Goal: Information Seeking & Learning: Understand process/instructions

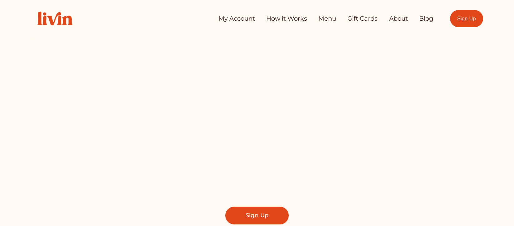
click at [446, 115] on div "Let us Take Dinner off Your Plate Find a local chef who prepares customized, he…" at bounding box center [257, 147] width 452 height 153
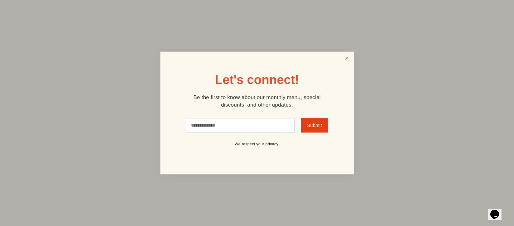
click at [346, 57] on link "Close" at bounding box center [347, 58] width 12 height 12
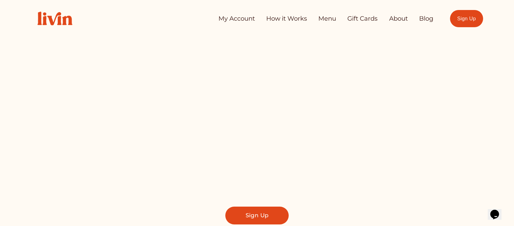
click at [506, 48] on div at bounding box center [257, 144] width 514 height 289
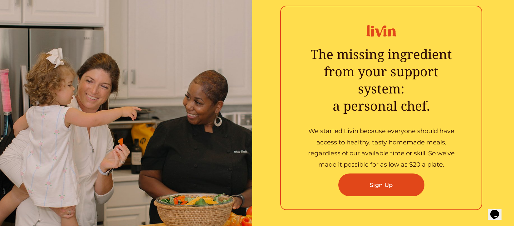
scroll to position [1068, 0]
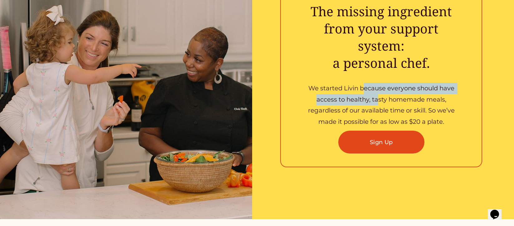
drag, startPoint x: 365, startPoint y: 93, endPoint x: 383, endPoint y: 112, distance: 26.3
click at [379, 108] on p "We started Livin because everyone should have access to healthy, tasty homemade…" at bounding box center [381, 105] width 163 height 45
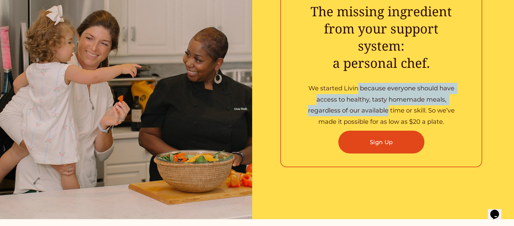
drag, startPoint x: 362, startPoint y: 93, endPoint x: 358, endPoint y: 87, distance: 7.4
click at [358, 87] on p "We started Livin because everyone should have access to healthy, tasty homemade…" at bounding box center [381, 105] width 163 height 45
click at [357, 87] on p "We started Livin because everyone should have access to healthy, tasty homemade…" at bounding box center [381, 105] width 163 height 45
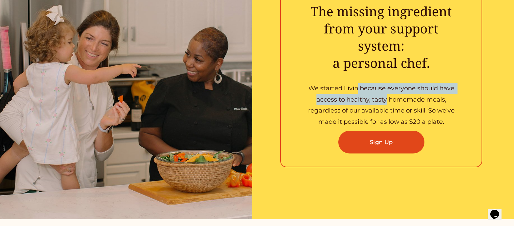
drag, startPoint x: 357, startPoint y: 88, endPoint x: 388, endPoint y: 109, distance: 37.3
click at [384, 108] on p "We started Livin because everyone should have access to healthy, tasty homemade…" at bounding box center [381, 105] width 163 height 45
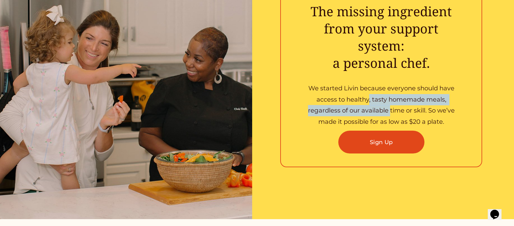
drag, startPoint x: 391, startPoint y: 110, endPoint x: 351, endPoint y: 89, distance: 44.7
click at [352, 90] on p "We started Livin because everyone should have access to healthy, tasty homemade…" at bounding box center [381, 105] width 163 height 45
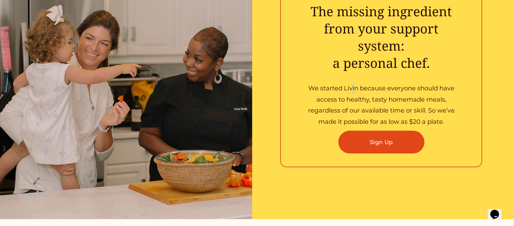
drag, startPoint x: 351, startPoint y: 89, endPoint x: 363, endPoint y: 96, distance: 14.2
click at [357, 93] on p "We started Livin because everyone should have access to healthy, tasty homemade…" at bounding box center [381, 105] width 163 height 45
click at [374, 107] on p "We started Livin because everyone should have access to healthy, tasty homemade…" at bounding box center [381, 105] width 163 height 45
click at [344, 93] on p "We started Livin because everyone should have access to healthy, tasty homemade…" at bounding box center [381, 105] width 163 height 45
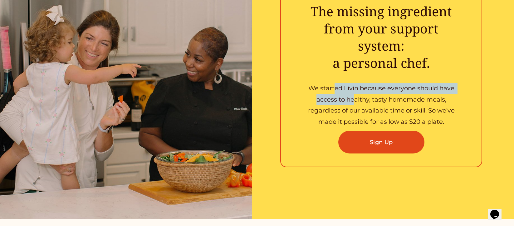
click at [372, 112] on p "We started Livin because everyone should have access to healthy, tasty homemade…" at bounding box center [381, 105] width 163 height 45
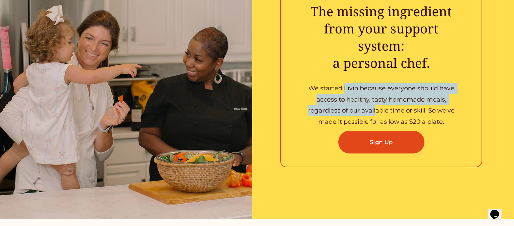
drag, startPoint x: 361, startPoint y: 104, endPoint x: 341, endPoint y: 95, distance: 21.8
click at [336, 90] on p "We started Livin because everyone should have access to healthy, tasty homemade…" at bounding box center [381, 105] width 163 height 45
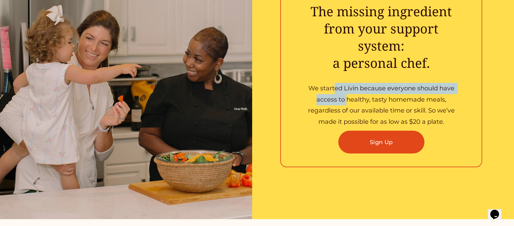
drag, startPoint x: 341, startPoint y: 95, endPoint x: 375, endPoint y: 110, distance: 37.1
click at [368, 110] on p "We started Livin because everyone should have access to healthy, tasty homemade…" at bounding box center [381, 105] width 163 height 45
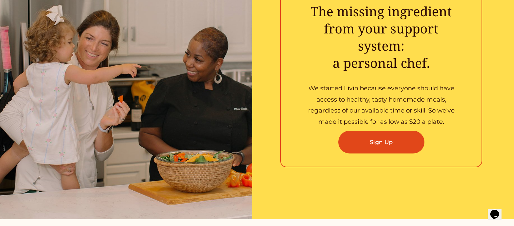
click at [338, 94] on p "We started Livin because everyone should have access to healthy, tasty homemade…" at bounding box center [381, 105] width 163 height 45
click at [357, 103] on p "We started Livin because everyone should have access to healthy, tasty homemade…" at bounding box center [381, 105] width 163 height 45
drag, startPoint x: 350, startPoint y: 100, endPoint x: 376, endPoint y: 111, distance: 28.0
click at [350, 100] on p "We started Livin because everyone should have access to healthy, tasty homemade…" at bounding box center [381, 105] width 163 height 45
click at [377, 111] on p "We started Livin because everyone should have access to healthy, tasty homemade…" at bounding box center [381, 105] width 163 height 45
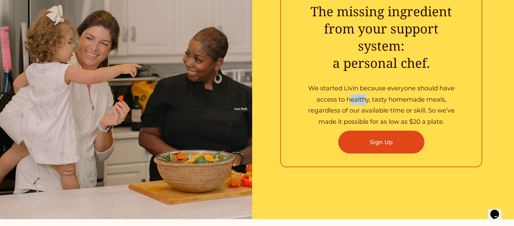
drag, startPoint x: 359, startPoint y: 104, endPoint x: 347, endPoint y: 99, distance: 13.0
click at [347, 100] on p "We started Livin because everyone should have access to healthy, tasty homemade…" at bounding box center [381, 105] width 163 height 45
drag, startPoint x: 347, startPoint y: 99, endPoint x: 382, endPoint y: 109, distance: 36.0
click at [356, 102] on p "We started Livin because everyone should have access to healthy, tasty homemade…" at bounding box center [381, 105] width 163 height 45
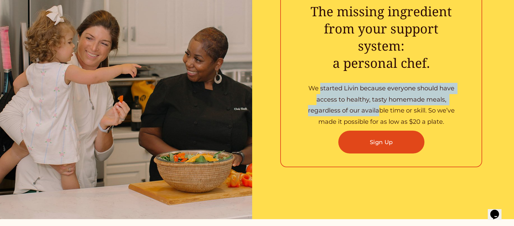
drag, startPoint x: 377, startPoint y: 107, endPoint x: 322, endPoint y: 89, distance: 58.2
click at [322, 89] on p "We started Livin because everyone should have access to healthy, tasty homemade…" at bounding box center [381, 105] width 163 height 45
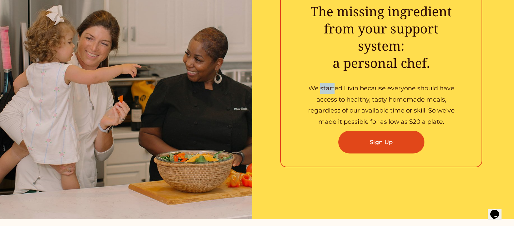
drag, startPoint x: 322, startPoint y: 89, endPoint x: 347, endPoint y: 98, distance: 26.6
click at [334, 95] on p "We started Livin because everyone should have access to healthy, tasty homemade…" at bounding box center [381, 105] width 163 height 45
drag, startPoint x: 379, startPoint y: 108, endPoint x: 342, endPoint y: 95, distance: 39.3
click at [378, 108] on p "We started Livin because everyone should have access to healthy, tasty homemade…" at bounding box center [381, 105] width 163 height 45
click at [338, 93] on p "We started Livin because everyone should have access to healthy, tasty homemade…" at bounding box center [381, 105] width 163 height 45
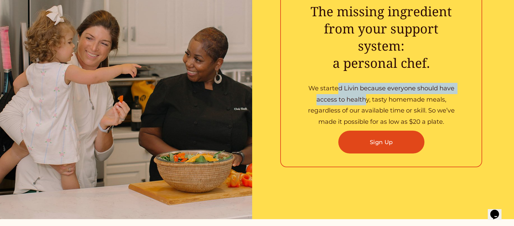
click at [338, 89] on p "We started Livin because everyone should have access to healthy, tasty homemade…" at bounding box center [381, 105] width 163 height 45
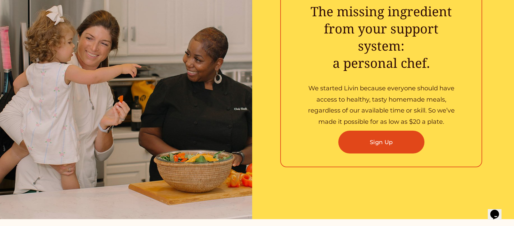
drag, startPoint x: 337, startPoint y: 88, endPoint x: 341, endPoint y: 91, distance: 5.4
click at [338, 89] on p "We started Livin because everyone should have access to healthy, tasty homemade…" at bounding box center [381, 105] width 163 height 45
click at [366, 100] on p "We started Livin because everyone should have access to healthy, tasty homemade…" at bounding box center [381, 105] width 163 height 45
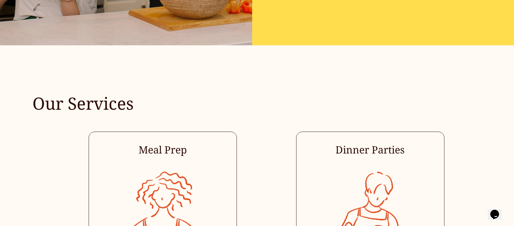
click at [127, 114] on h2 "Our Services" at bounding box center [134, 103] width 204 height 22
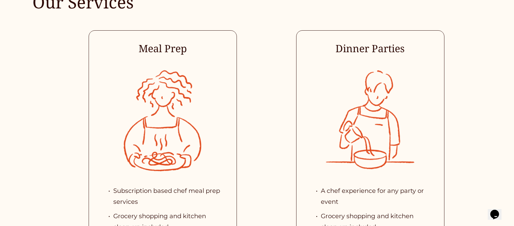
scroll to position [1420, 0]
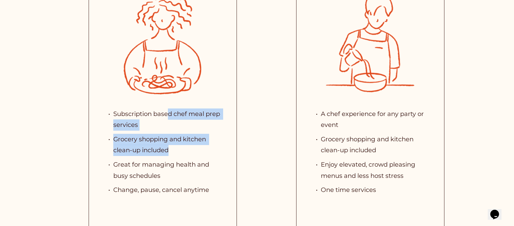
drag, startPoint x: 168, startPoint y: 125, endPoint x: 176, endPoint y: 169, distance: 45.4
click at [173, 164] on ul "Subscription based chef meal prep services Grocery shopping and kitchen clean-u…" at bounding box center [163, 151] width 124 height 87
drag, startPoint x: 195, startPoint y: 195, endPoint x: 155, endPoint y: 123, distance: 82.3
click at [155, 123] on ul "Subscription based chef meal prep services Grocery shopping and kitchen clean-u…" at bounding box center [163, 151] width 124 height 87
drag, startPoint x: 150, startPoint y: 120, endPoint x: 202, endPoint y: 179, distance: 78.8
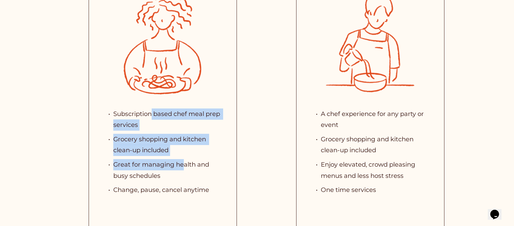
click at [202, 179] on ul "Subscription based chef meal prep services Grocery shopping and kitchen clean-u…" at bounding box center [163, 151] width 124 height 87
drag, startPoint x: 196, startPoint y: 178, endPoint x: 149, endPoint y: 119, distance: 76.4
click at [149, 119] on ul "Subscription based chef meal prep services Grocery shopping and kitchen clean-u…" at bounding box center [163, 151] width 124 height 87
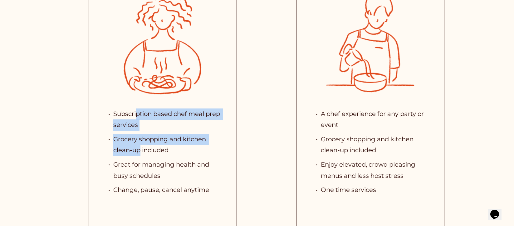
click at [142, 167] on ul "Subscription based chef meal prep services Grocery shopping and kitchen clean-u…" at bounding box center [163, 151] width 124 height 87
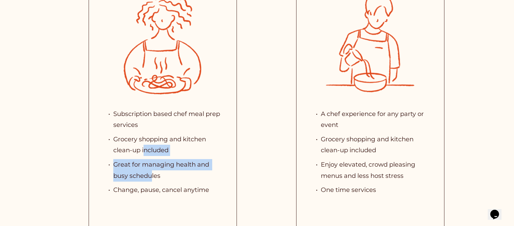
drag, startPoint x: 150, startPoint y: 174, endPoint x: 140, endPoint y: 130, distance: 45.4
click at [140, 133] on ul "Subscription based chef meal prep services Grocery shopping and kitchen clean-u…" at bounding box center [163, 151] width 124 height 87
click at [140, 130] on p "Subscription based chef meal prep services" at bounding box center [168, 119] width 111 height 22
drag, startPoint x: 140, startPoint y: 124, endPoint x: 167, endPoint y: 176, distance: 58.9
click at [165, 174] on ul "Subscription based chef meal prep services Grocery shopping and kitchen clean-u…" at bounding box center [163, 151] width 124 height 87
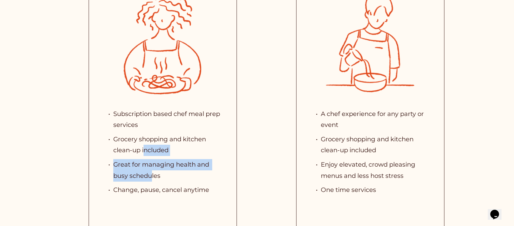
drag, startPoint x: 169, startPoint y: 181, endPoint x: 148, endPoint y: 116, distance: 68.3
click at [148, 118] on ul "Subscription based chef meal prep services Grocery shopping and kitchen clean-u…" at bounding box center [163, 151] width 124 height 87
click at [148, 116] on p "Subscription based chef meal prep services" at bounding box center [168, 119] width 111 height 22
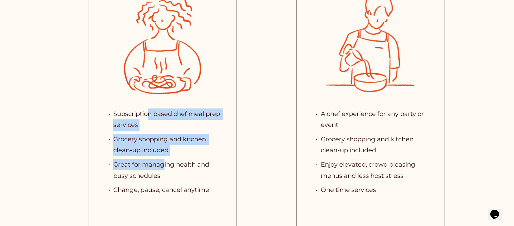
drag, startPoint x: 155, startPoint y: 158, endPoint x: 167, endPoint y: 175, distance: 21.2
click at [165, 174] on ul "Subscription based chef meal prep services Grocery shopping and kitchen clean-u…" at bounding box center [163, 151] width 124 height 87
click at [167, 175] on p "Great for managing health and busy schedules" at bounding box center [168, 170] width 111 height 22
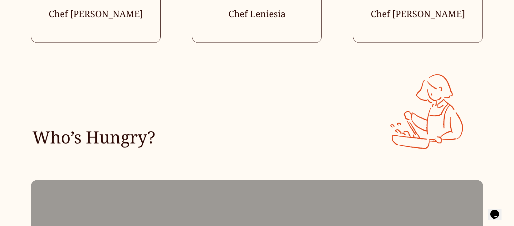
click at [175, 114] on div "Who’s Hungry?" at bounding box center [257, 105] width 514 height 88
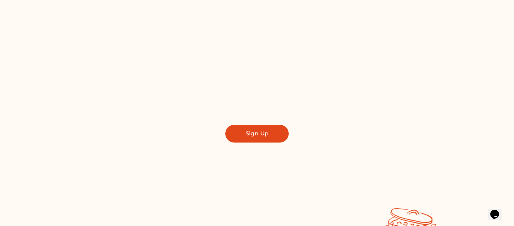
scroll to position [0, 0]
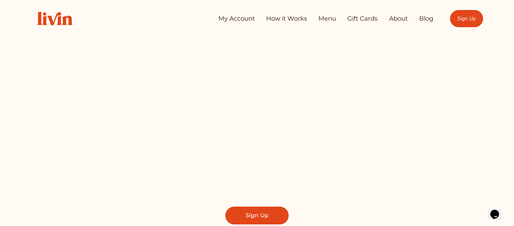
click at [288, 19] on link "How it Works" at bounding box center [286, 18] width 41 height 12
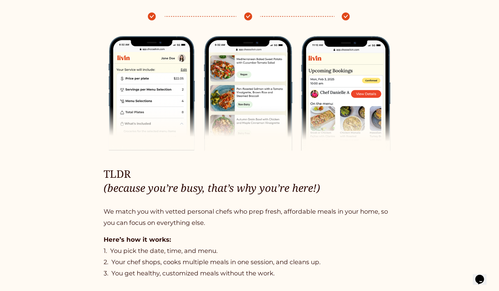
scroll to position [270, 0]
drag, startPoint x: 421, startPoint y: 208, endPoint x: 407, endPoint y: 207, distance: 14.1
drag, startPoint x: 169, startPoint y: 204, endPoint x: 147, endPoint y: 214, distance: 23.9
click at [149, 213] on div "TLDR (because you’re busy, that’s why you’re here!) We match you with vetted pe…" at bounding box center [250, 223] width 292 height 112
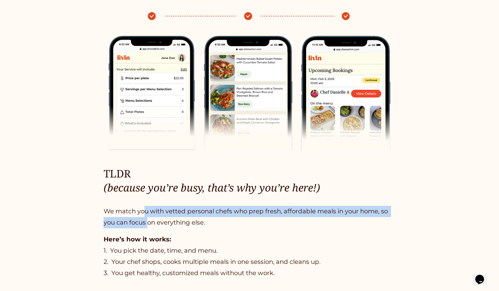
drag, startPoint x: 146, startPoint y: 215, endPoint x: 189, endPoint y: 242, distance: 50.9
click at [163, 225] on div "TLDR (because you’re busy, that’s why you’re here!) We match you with vetted pe…" at bounding box center [250, 223] width 292 height 112
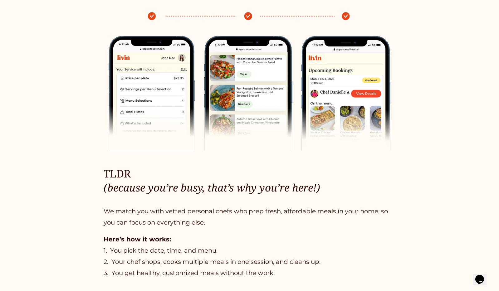
drag, startPoint x: 189, startPoint y: 242, endPoint x: 159, endPoint y: 209, distance: 44.6
click at [189, 225] on p "Here’s how it works: 1. You pick the date, time, and menu. 2. Your chef shops, …" at bounding box center [250, 256] width 292 height 45
drag, startPoint x: 159, startPoint y: 209, endPoint x: 154, endPoint y: 207, distance: 5.6
click at [154, 207] on div "TLDR (because you’re busy, that’s why you’re here!) We match you with vetted pe…" at bounding box center [250, 223] width 292 height 112
drag, startPoint x: 154, startPoint y: 208, endPoint x: 210, endPoint y: 263, distance: 78.4
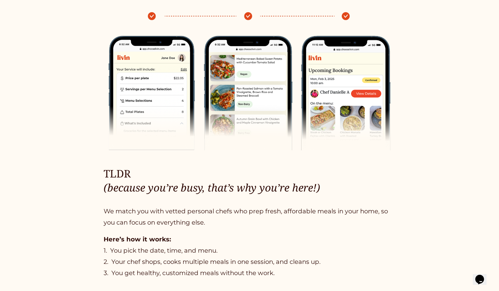
click at [200, 225] on div "TLDR (because you’re busy, that’s why you’re here!) We match you with vetted pe…" at bounding box center [250, 223] width 292 height 112
click at [147, 223] on div "TLDR (because you’re busy, that’s why you’re here!) We match you with vetted pe…" at bounding box center [250, 223] width 292 height 112
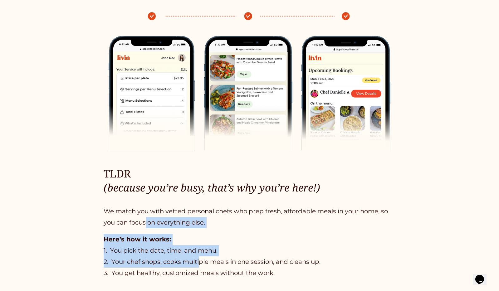
click at [223, 224] on p "We match you with vetted personal chefs who prep fresh, affordable meals in you…" at bounding box center [250, 217] width 292 height 22
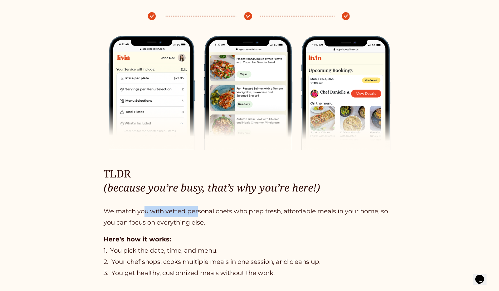
drag, startPoint x: 174, startPoint y: 215, endPoint x: 154, endPoint y: 235, distance: 28.0
click at [141, 219] on p "We match you with vetted personal chefs who prep fresh, affordable meals in you…" at bounding box center [250, 217] width 292 height 22
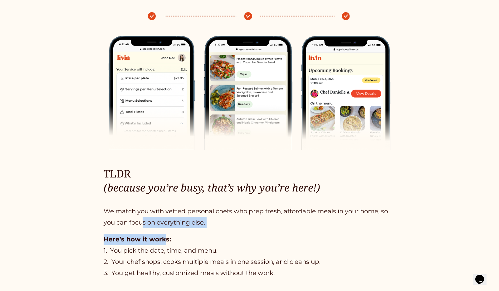
drag, startPoint x: 154, startPoint y: 235, endPoint x: 208, endPoint y: 256, distance: 57.6
click at [175, 225] on div "TLDR (because you’re busy, that’s why you’re here!) We match you with vetted pe…" at bounding box center [250, 223] width 292 height 112
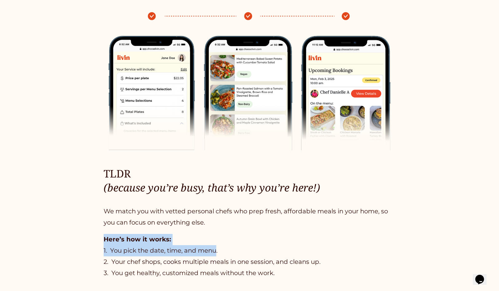
drag, startPoint x: 217, startPoint y: 258, endPoint x: 165, endPoint y: 225, distance: 61.6
click at [165, 225] on div "TLDR (because you’re busy, that’s why you’re here!) We match you with vetted pe…" at bounding box center [250, 223] width 292 height 112
click at [164, 222] on p "We match you with vetted personal chefs who prep fresh, affordable meals in you…" at bounding box center [250, 217] width 292 height 22
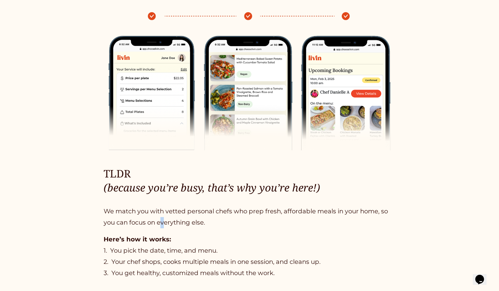
drag, startPoint x: 163, startPoint y: 221, endPoint x: 150, endPoint y: 222, distance: 12.2
click at [159, 223] on p "We match you with vetted personal chefs who prep fresh, affordable meals in you…" at bounding box center [250, 217] width 292 height 22
drag, startPoint x: 202, startPoint y: 209, endPoint x: 180, endPoint y: 240, distance: 37.8
click at [195, 225] on p "We match you with vetted personal chefs who prep fresh, affordable meals in you…" at bounding box center [250, 217] width 292 height 22
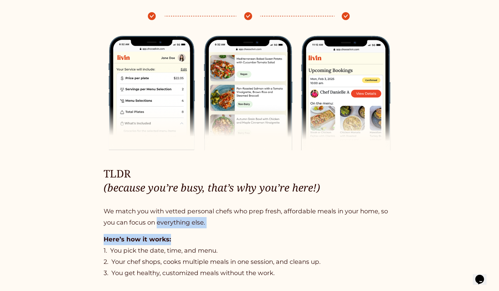
drag, startPoint x: 176, startPoint y: 245, endPoint x: 157, endPoint y: 221, distance: 30.9
click at [157, 221] on div "TLDR (because you’re busy, that’s why you’re here!) We match you with vetted pe…" at bounding box center [250, 223] width 292 height 112
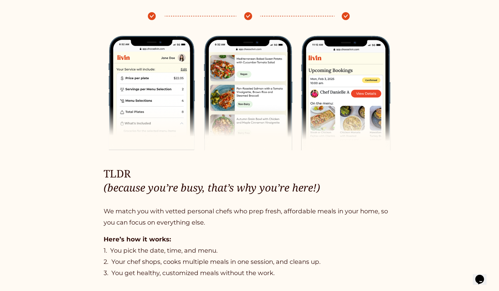
click at [156, 221] on p "We match you with vetted personal chefs who prep fresh, affordable meals in you…" at bounding box center [250, 217] width 292 height 22
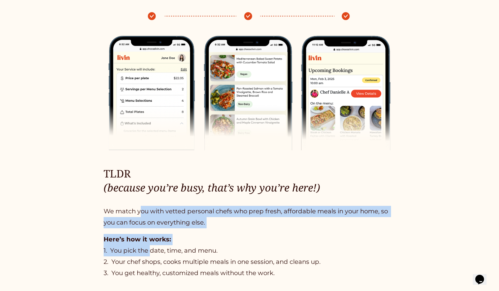
drag, startPoint x: 144, startPoint y: 231, endPoint x: 160, endPoint y: 266, distance: 39.1
click at [158, 225] on div "TLDR (because you’re busy, that’s why you’re here!) We match you with vetted pe…" at bounding box center [250, 223] width 292 height 112
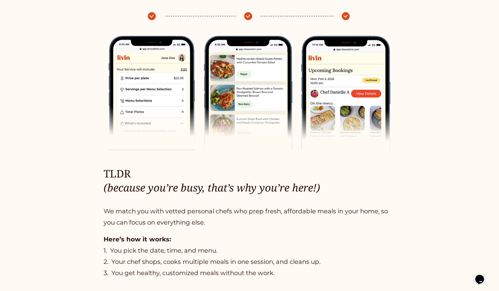
drag, startPoint x: 162, startPoint y: 265, endPoint x: 151, endPoint y: 225, distance: 42.0
click at [151, 225] on div "TLDR (because you’re busy, that’s why you’re here!) We match you with vetted pe…" at bounding box center [250, 223] width 292 height 112
click at [150, 224] on p "We match you with vetted personal chefs who prep fresh, affordable meals in you…" at bounding box center [250, 217] width 292 height 22
click at [183, 225] on p "We match you with vetted personal chefs who prep fresh, affordable meals in you…" at bounding box center [250, 217] width 292 height 22
drag, startPoint x: 164, startPoint y: 227, endPoint x: 116, endPoint y: 211, distance: 50.0
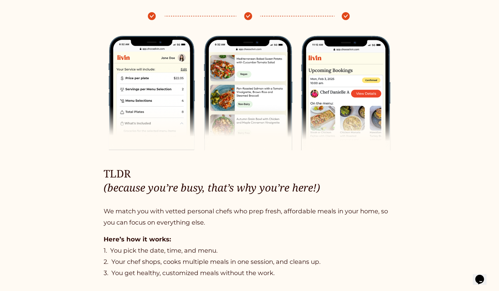
click at [163, 225] on p "We match you with vetted personal chefs who prep fresh, affordable meals in you…" at bounding box center [250, 217] width 292 height 22
drag, startPoint x: 57, startPoint y: 190, endPoint x: 73, endPoint y: 189, distance: 16.3
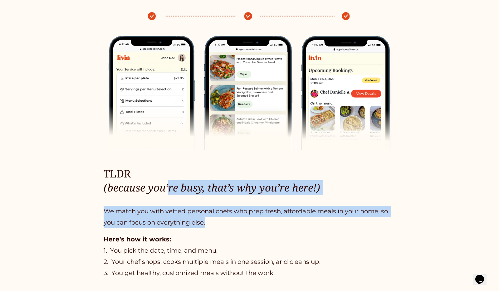
drag, startPoint x: 182, startPoint y: 195, endPoint x: 270, endPoint y: 234, distance: 96.6
click at [246, 225] on div "TLDR (because you’re busy, that’s why you’re here!) We match you with vetted pe…" at bounding box center [250, 223] width 292 height 112
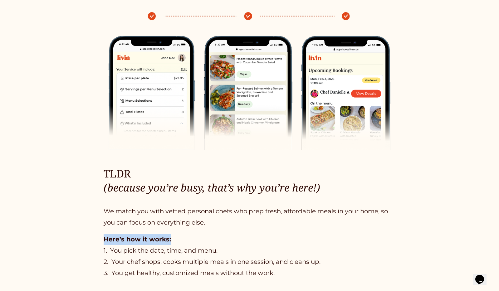
click at [251, 225] on div "TLDR (because you’re busy, that’s why you’re here!) We match you with vetted pe…" at bounding box center [250, 223] width 292 height 112
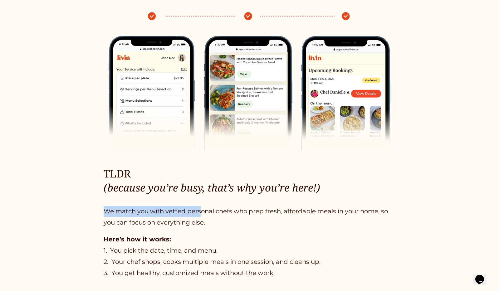
drag, startPoint x: 163, startPoint y: 205, endPoint x: 101, endPoint y: 185, distance: 65.3
click at [132, 192] on div "TLDR (because you’re busy, that’s why you’re here!) We match you with vetted pe…" at bounding box center [250, 223] width 292 height 112
drag, startPoint x: 317, startPoint y: 233, endPoint x: 313, endPoint y: 234, distance: 3.5
click at [315, 225] on div "TLDR (because you’re busy, that’s why you’re here!) We match you with vetted pe…" at bounding box center [250, 223] width 292 height 112
drag, startPoint x: 195, startPoint y: 228, endPoint x: 182, endPoint y: 227, distance: 13.1
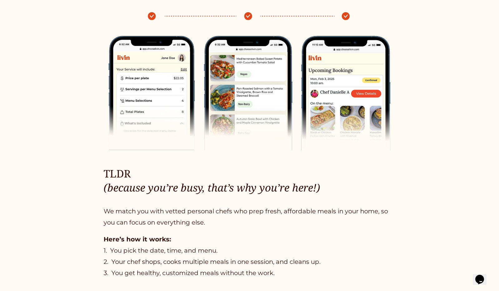
click at [189, 225] on div "TLDR (because you’re busy, that’s why you’re here!) We match you with vetted pe…" at bounding box center [250, 223] width 292 height 112
drag, startPoint x: 146, startPoint y: 224, endPoint x: 171, endPoint y: 246, distance: 33.5
click at [149, 225] on p "We match you with vetted personal chefs who prep fresh, affordable meals in you…" at bounding box center [250, 217] width 292 height 22
drag, startPoint x: 171, startPoint y: 246, endPoint x: 173, endPoint y: 249, distance: 3.6
click at [172, 225] on p "Here’s how it works: 1. You pick the date, time, and menu. 2. Your chef shops, …" at bounding box center [250, 256] width 292 height 45
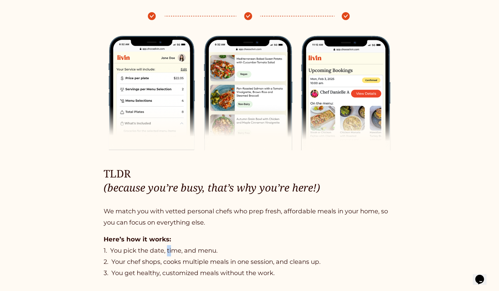
drag, startPoint x: 173, startPoint y: 249, endPoint x: 140, endPoint y: 224, distance: 42.0
click at [158, 225] on p "Here’s how it works: 1. You pick the date, time, and menu. 2. Your chef shops, …" at bounding box center [250, 256] width 292 height 45
click at [140, 224] on p "We match you with vetted personal chefs who prep fresh, affordable meals in you…" at bounding box center [250, 217] width 292 height 22
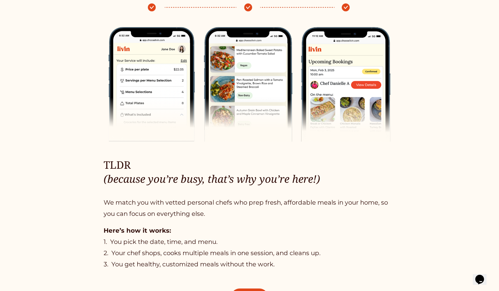
scroll to position [287, 0]
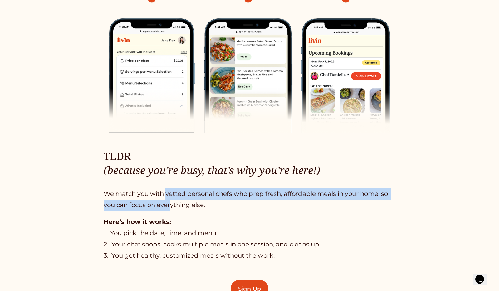
click at [172, 216] on div "TLDR (because you’re busy, that’s why you’re here!) We match you with vetted pe…" at bounding box center [250, 205] width 292 height 112
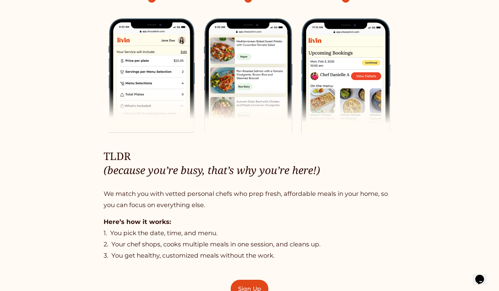
drag, startPoint x: 184, startPoint y: 228, endPoint x: 170, endPoint y: 229, distance: 13.1
click at [184, 225] on p "Here’s how it works: 1. You pick the date, time, and menu. 2. Your chef shops, …" at bounding box center [250, 239] width 292 height 45
drag, startPoint x: 170, startPoint y: 229, endPoint x: 139, endPoint y: 204, distance: 40.6
click at [154, 218] on div "TLDR (because you’re busy, that’s why you’re here!) We match you with vetted pe…" at bounding box center [250, 205] width 292 height 112
click at [158, 223] on div "TLDR (because you’re busy, that’s why you’re here!) We match you with vetted pe…" at bounding box center [250, 205] width 292 height 112
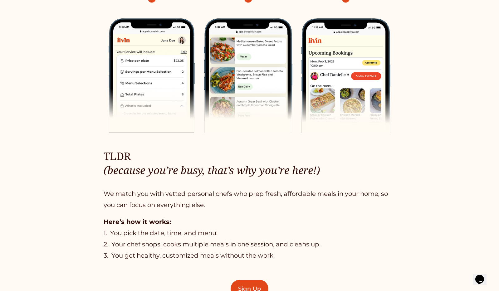
click at [195, 225] on p "Here’s how it works: 1. You pick the date, time, and menu. 2. Your chef shops, …" at bounding box center [250, 239] width 292 height 45
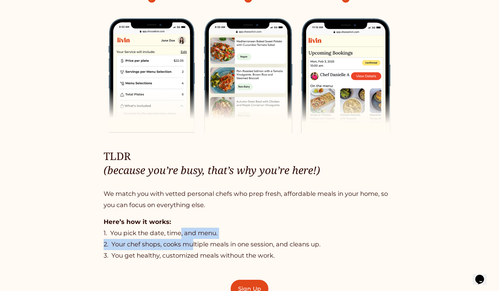
drag, startPoint x: 190, startPoint y: 243, endPoint x: 157, endPoint y: 215, distance: 42.7
click at [163, 220] on p "Here’s how it works: 1. You pick the date, time, and menu. 2. Your chef shops, …" at bounding box center [250, 239] width 292 height 45
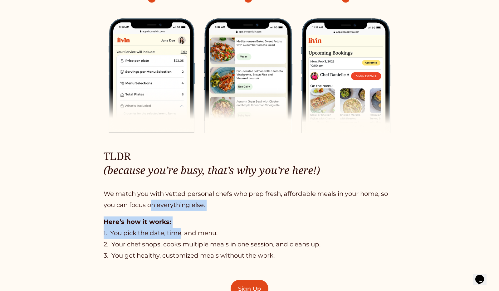
drag, startPoint x: 166, startPoint y: 221, endPoint x: 209, endPoint y: 239, distance: 46.0
click at [180, 225] on div "TLDR (because you’re busy, that’s why you’re here!) We match you with vetted pe…" at bounding box center [250, 205] width 292 height 112
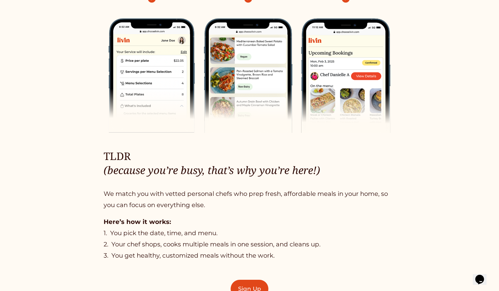
drag, startPoint x: 209, startPoint y: 239, endPoint x: 189, endPoint y: 233, distance: 20.9
click at [209, 225] on p "Here’s how it works: 1. You pick the date, time, and menu. 2. Your chef shops, …" at bounding box center [250, 239] width 292 height 45
click at [156, 220] on p "Here’s how it works: 1. You pick the date, time, and menu. 2. Your chef shops, …" at bounding box center [250, 239] width 292 height 45
click at [209, 225] on p "Here’s how it works: 1. You pick the date, time, and menu. 2. Your chef shops, …" at bounding box center [250, 239] width 292 height 45
click at [156, 220] on p "Here’s how it works: 1. You pick the date, time, and menu. 2. Your chef shops, …" at bounding box center [250, 239] width 292 height 45
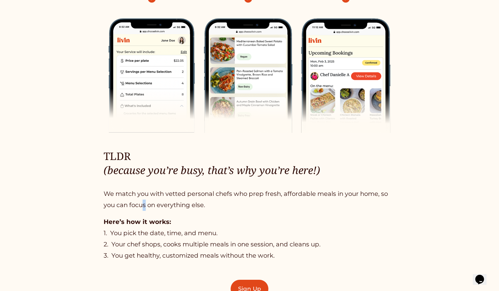
click at [157, 216] on div "TLDR (because you’re busy, that’s why you’re here!) We match you with vetted pe…" at bounding box center [250, 205] width 292 height 112
drag, startPoint x: 353, startPoint y: 247, endPoint x: 371, endPoint y: 246, distance: 18.1
click at [354, 225] on p "Here’s how it works: 1. You pick the date, time, and menu. 2. Your chef shops, …" at bounding box center [250, 239] width 292 height 45
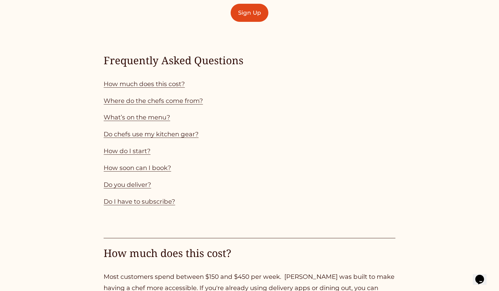
click at [176, 88] on link "How much does this cost?" at bounding box center [144, 83] width 81 height 7
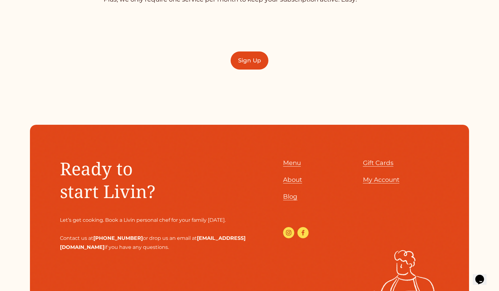
scroll to position [1640, 0]
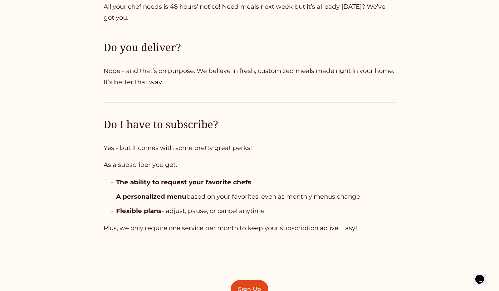
scroll to position [1832, 0]
